Goal: Task Accomplishment & Management: Complete application form

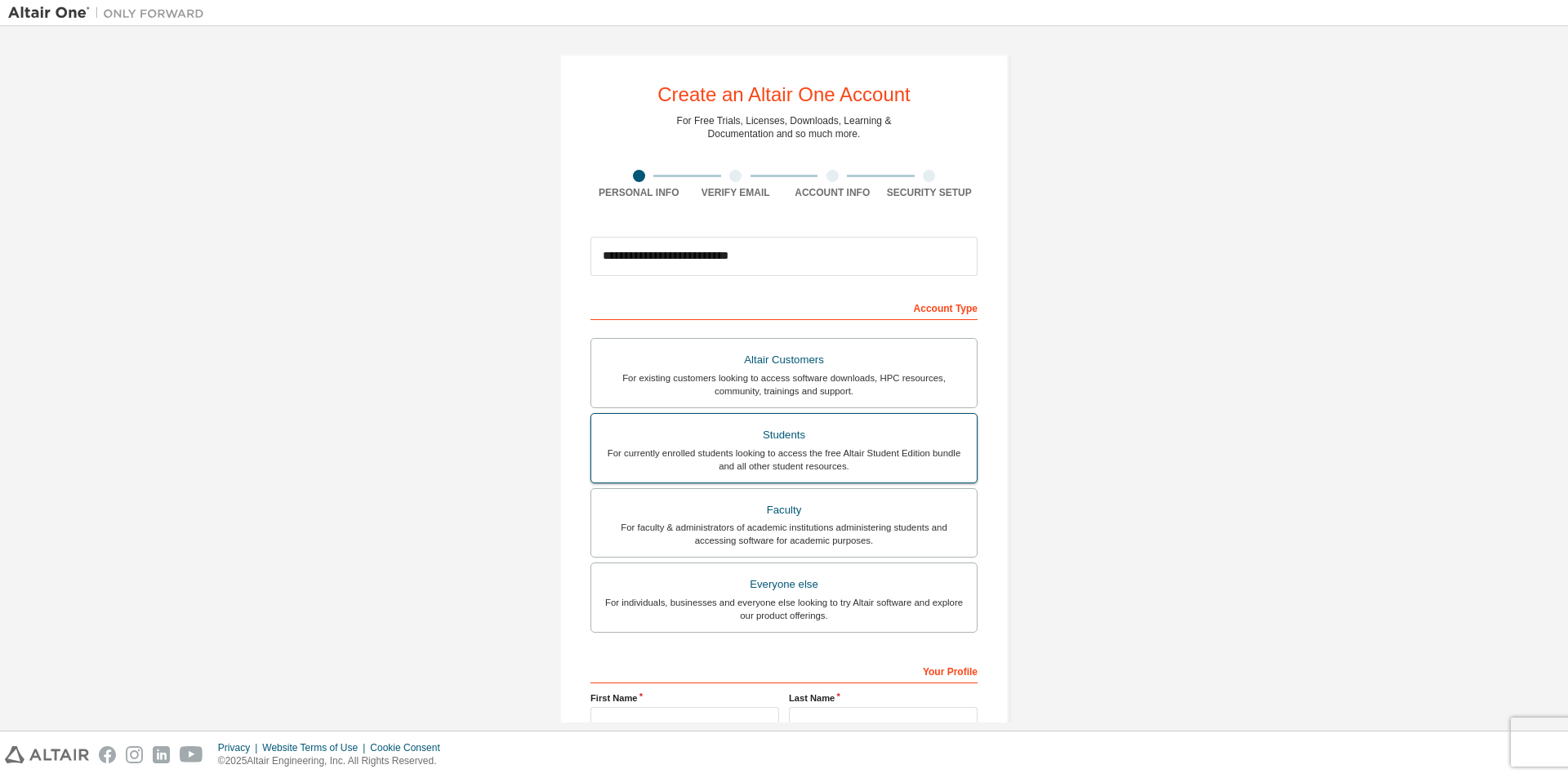
type input "**********"
click at [914, 490] on label "Faculty For faculty & administrators of academic institutions administering stu…" at bounding box center [784, 523] width 387 height 70
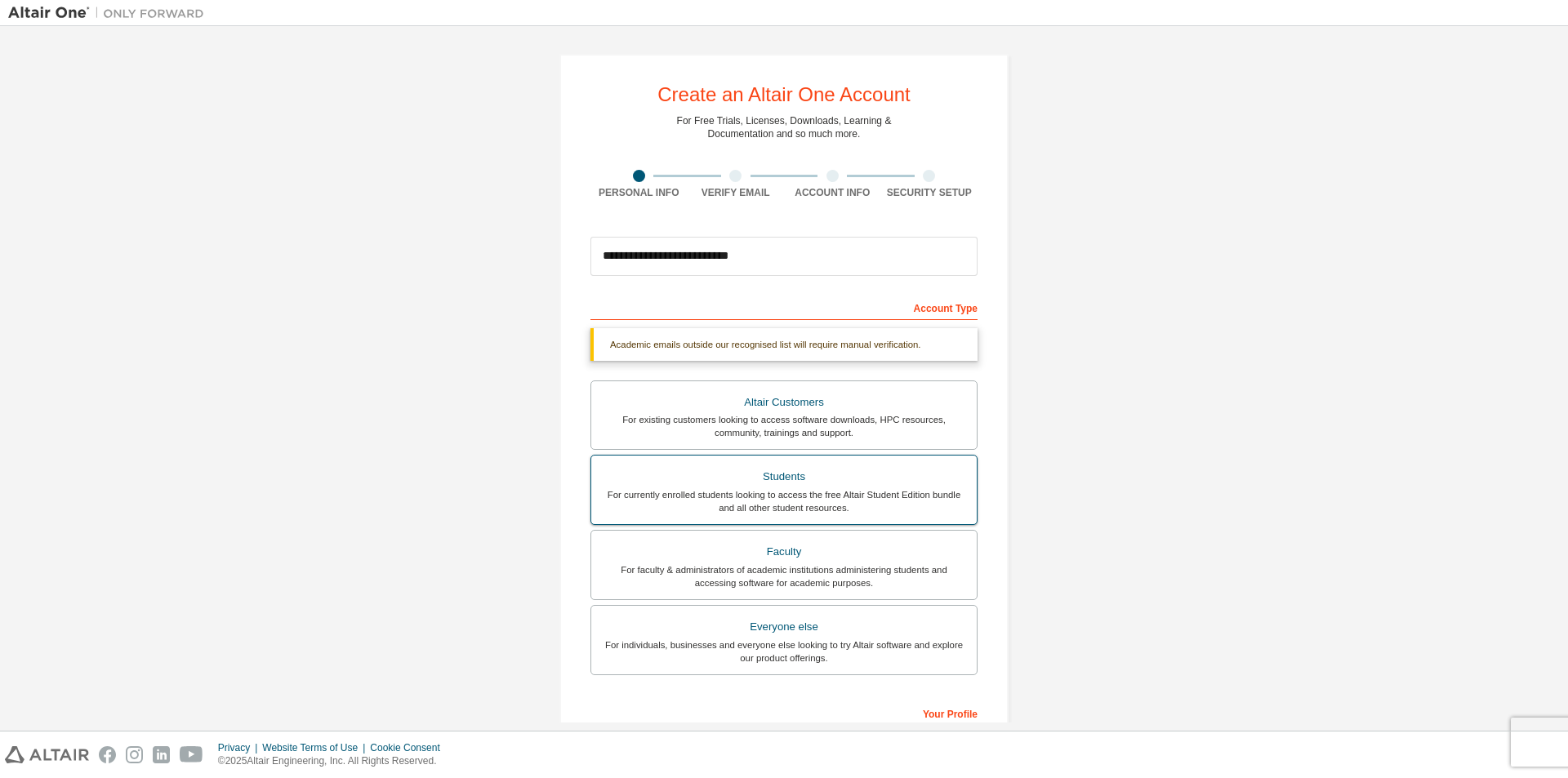
click at [872, 492] on div "For currently enrolled students looking to access the free Altair Student Editi…" at bounding box center [784, 501] width 366 height 26
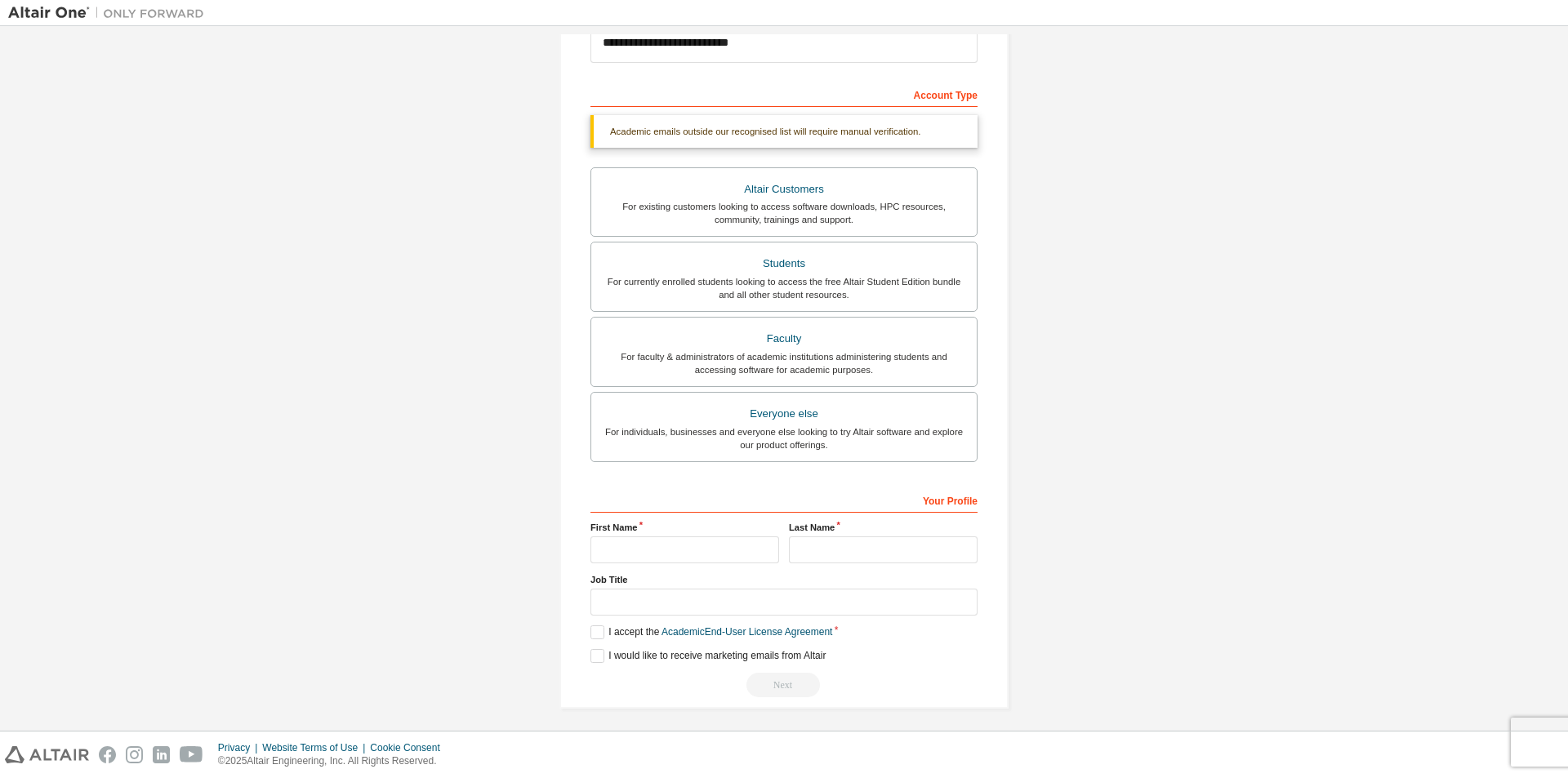
scroll to position [219, 0]
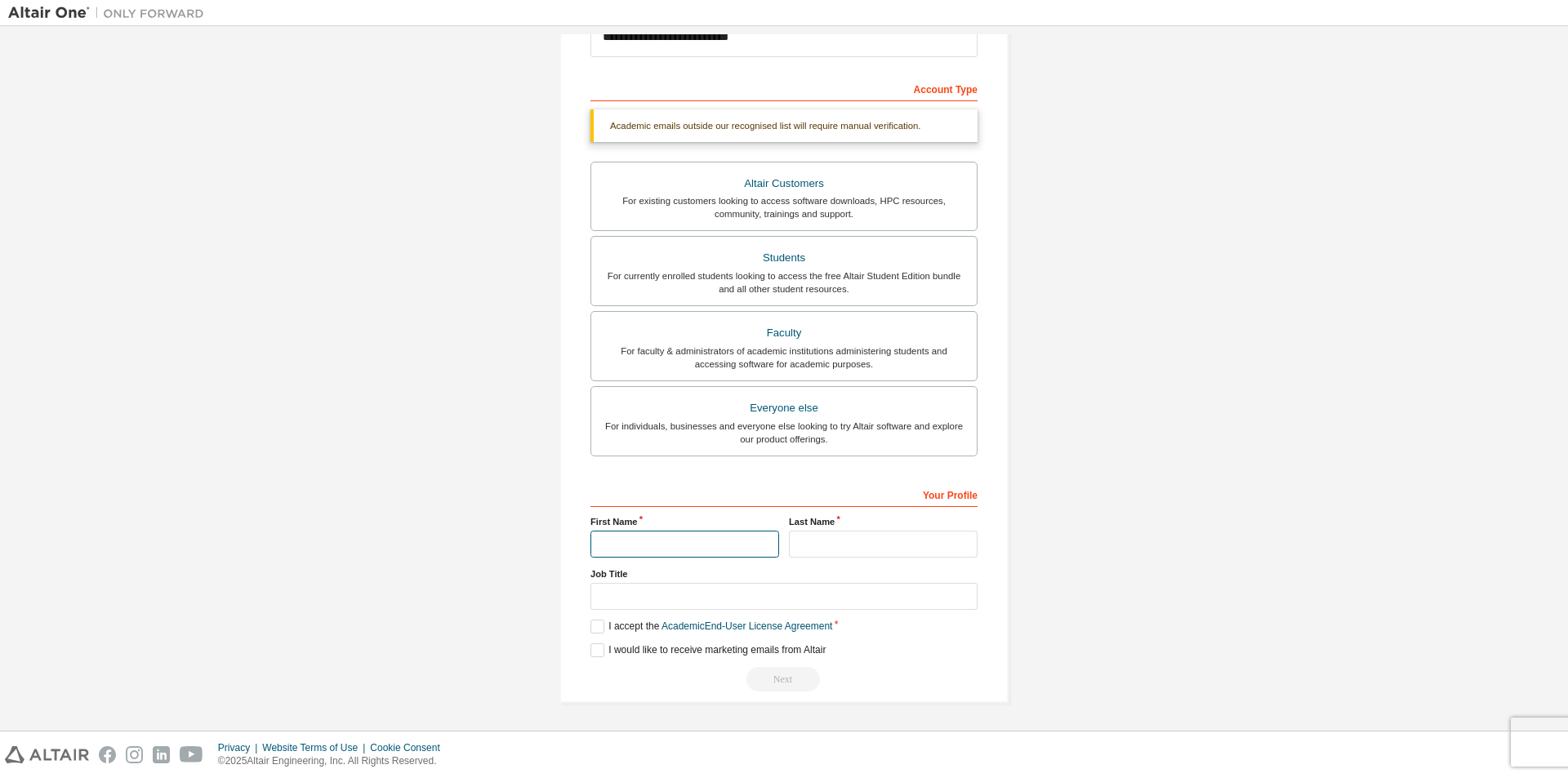
click at [735, 550] on input "text" at bounding box center [684, 544] width 188 height 27
type input "*****"
click at [825, 546] on input "text" at bounding box center [883, 544] width 188 height 27
type input "********"
click at [730, 598] on input "text" at bounding box center [784, 596] width 387 height 27
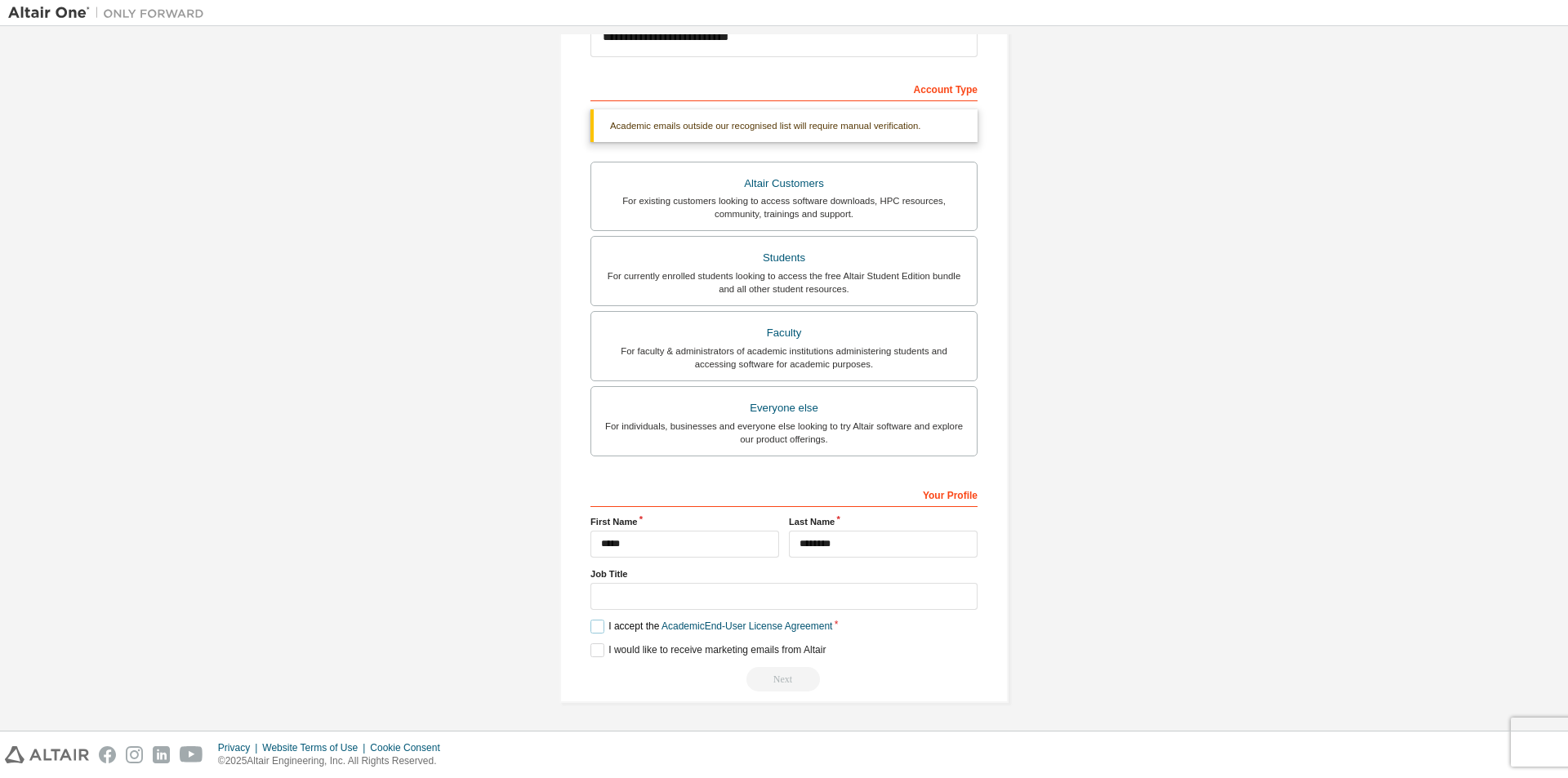
click at [599, 633] on label "I accept the Academic End-User License Agreement" at bounding box center [711, 626] width 242 height 14
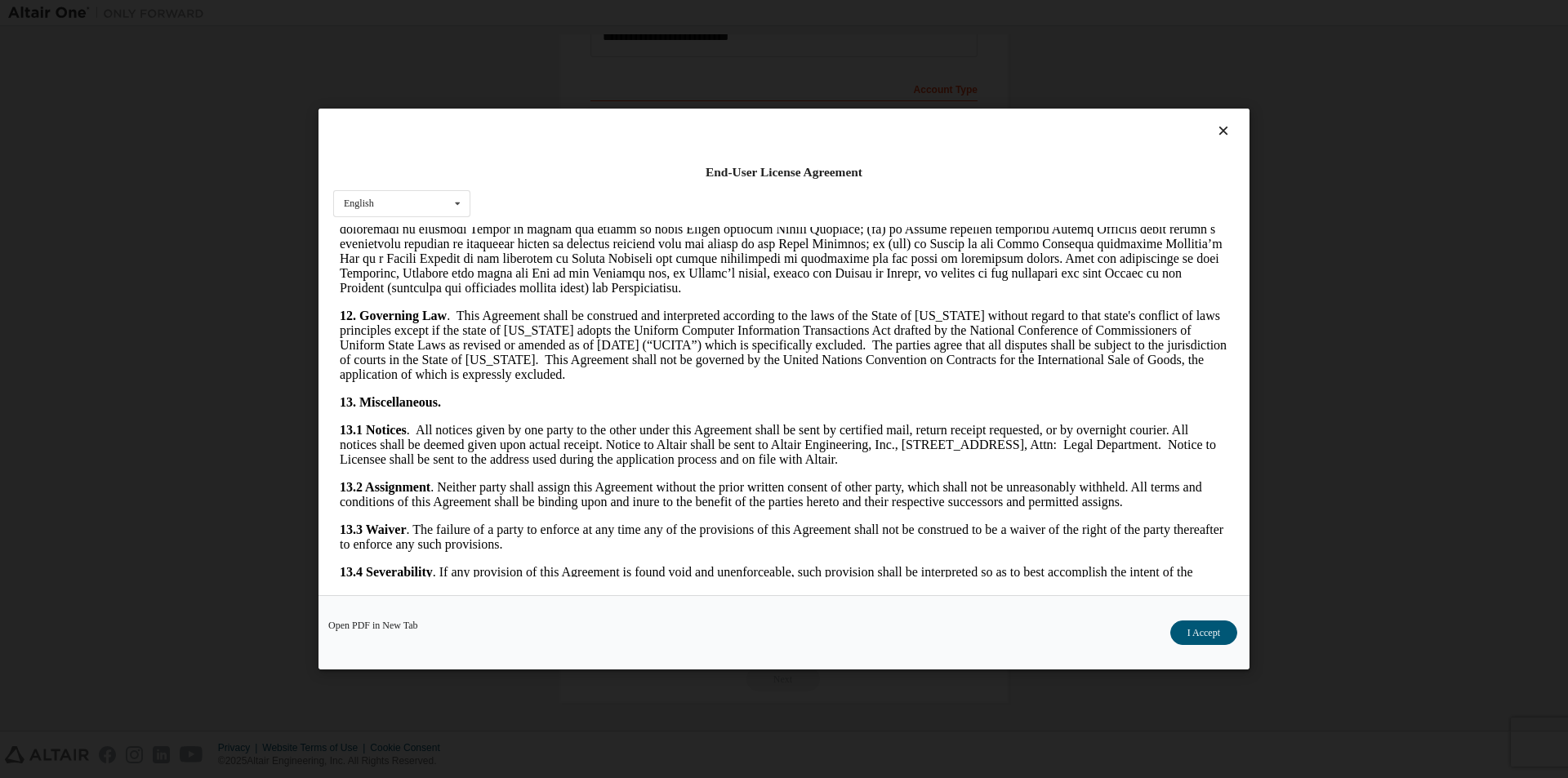
scroll to position [2446, 0]
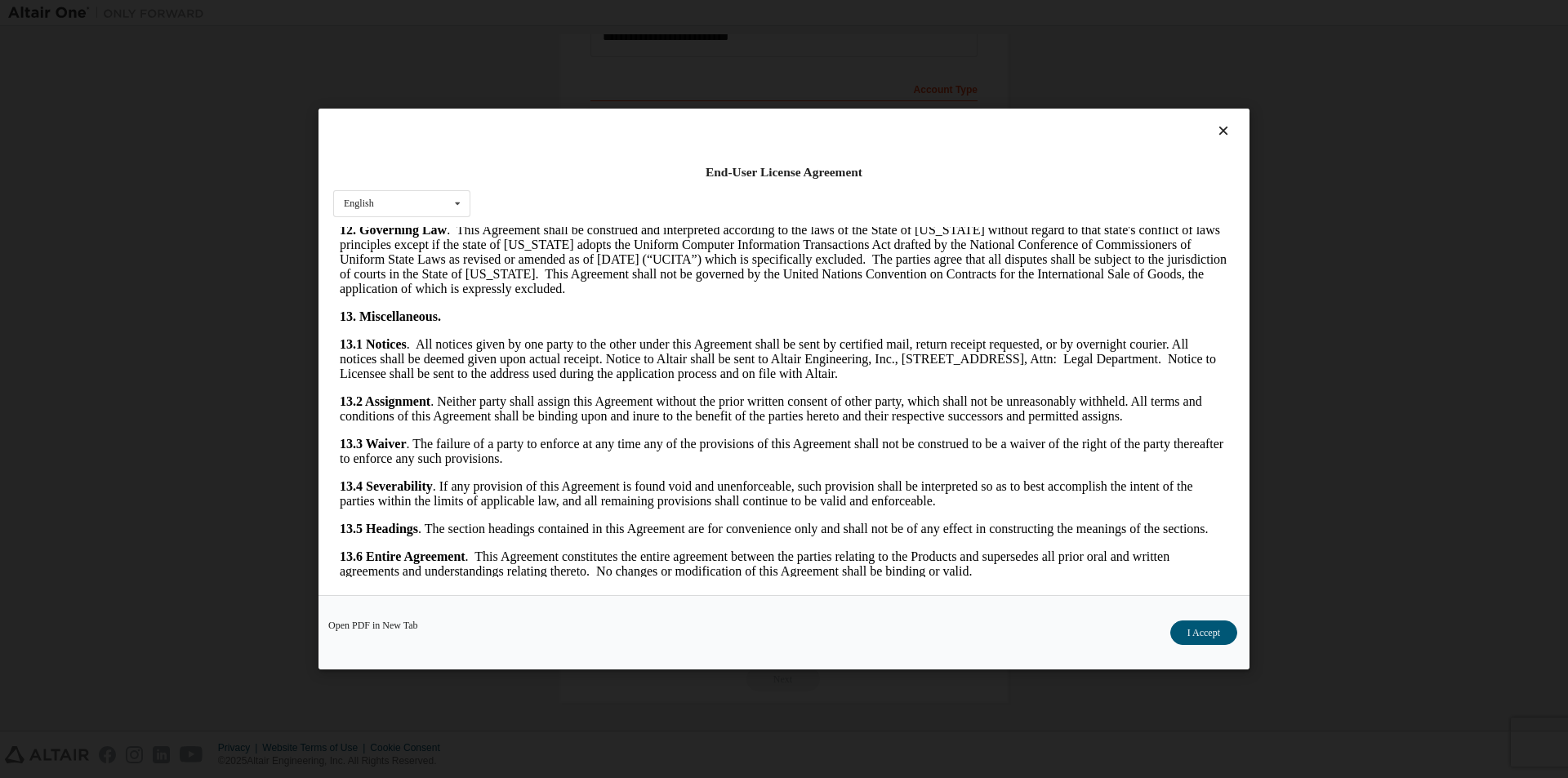
drag, startPoint x: 1228, startPoint y: 249, endPoint x: 1546, endPoint y: 830, distance: 662.3
click at [1213, 633] on button "I Accept" at bounding box center [1203, 632] width 67 height 25
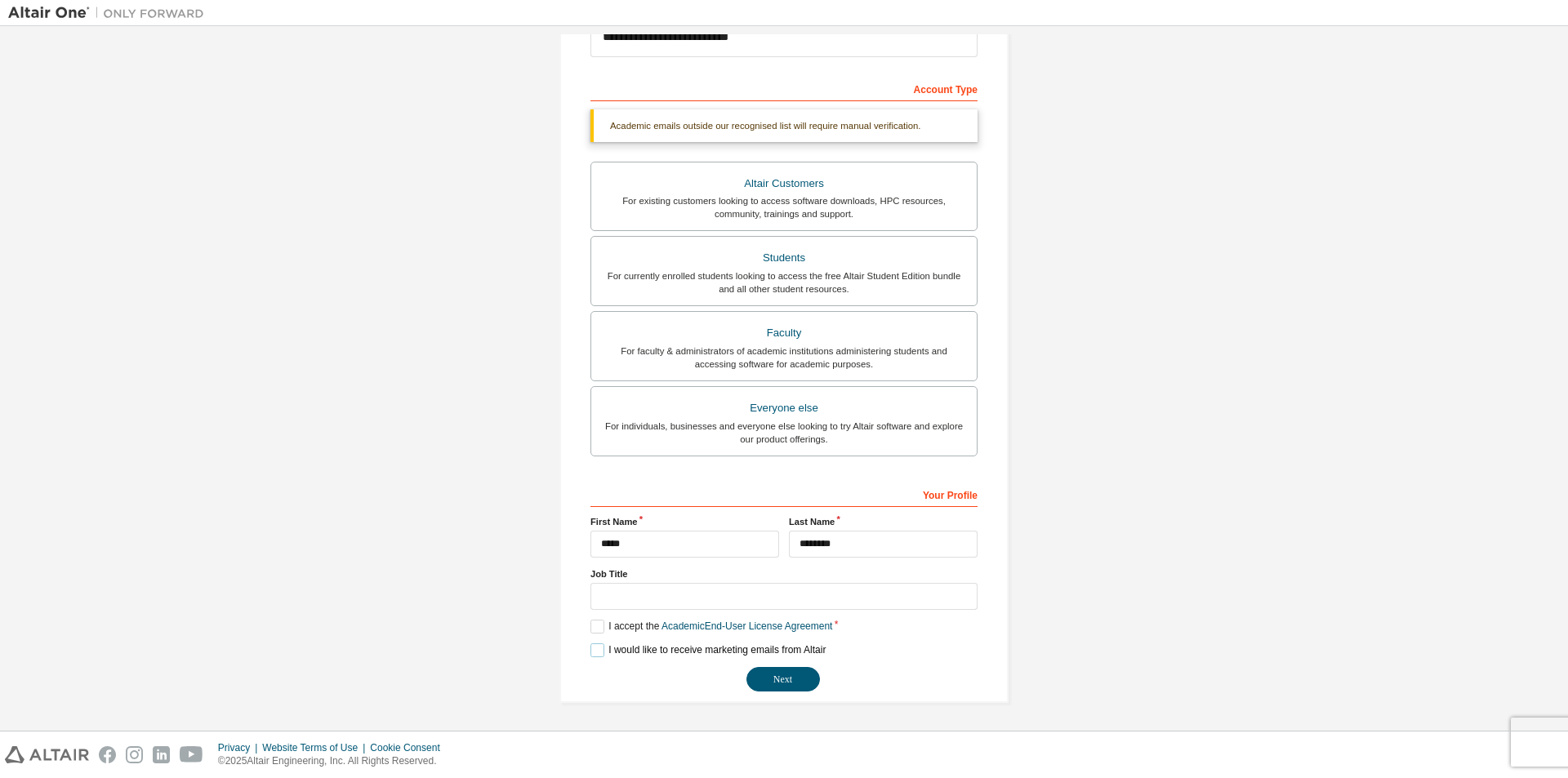
click at [590, 653] on label "I would like to receive marketing emails from Altair" at bounding box center [707, 650] width 235 height 14
click at [775, 684] on button "Next" at bounding box center [783, 679] width 74 height 25
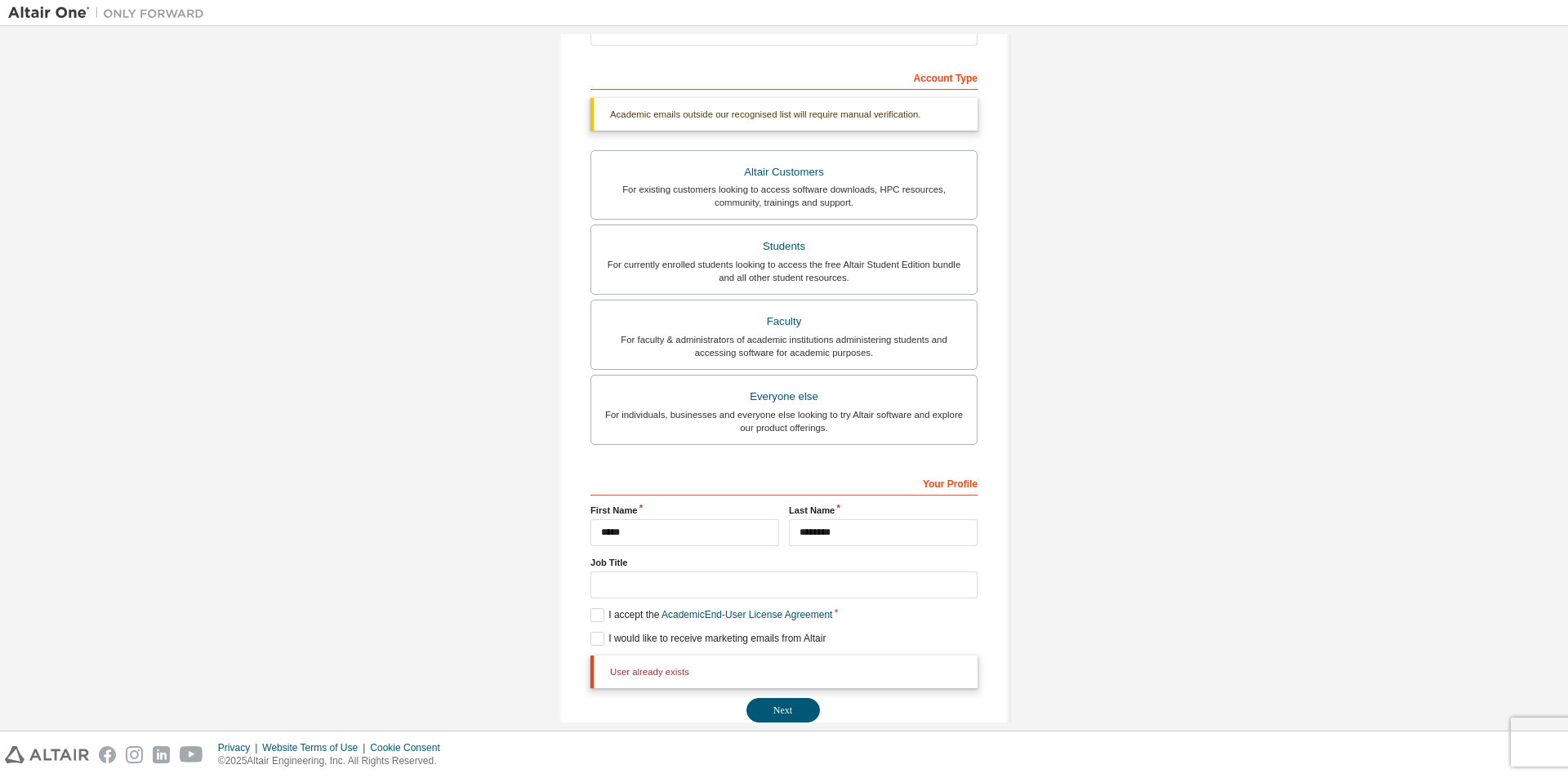
scroll to position [261, 0]
